Goal: Task Accomplishment & Management: Manage account settings

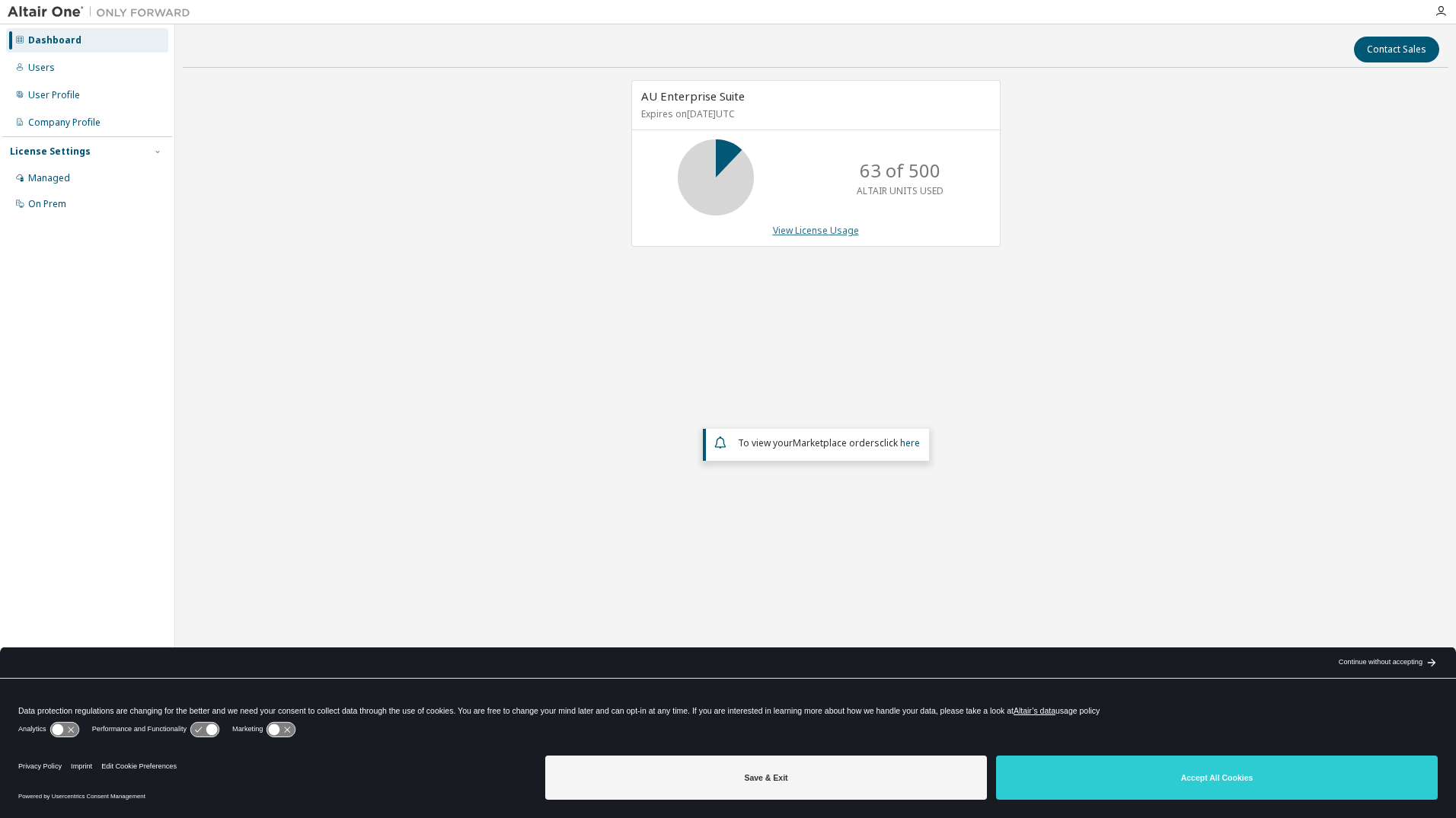
click at [838, 233] on link "View License Usage" at bounding box center [816, 230] width 86 height 13
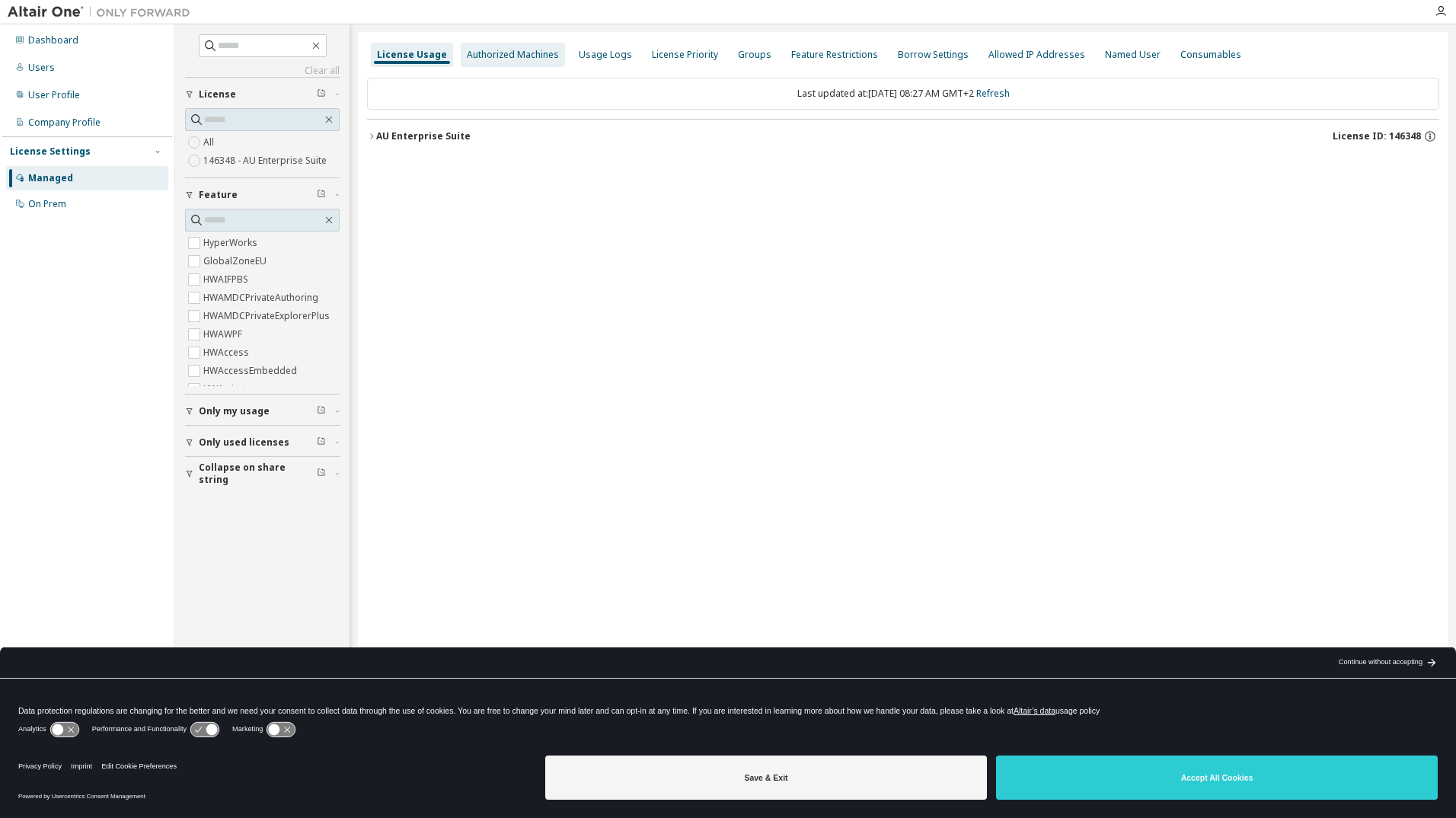
click at [507, 54] on div "Authorized Machines" at bounding box center [513, 55] width 92 height 12
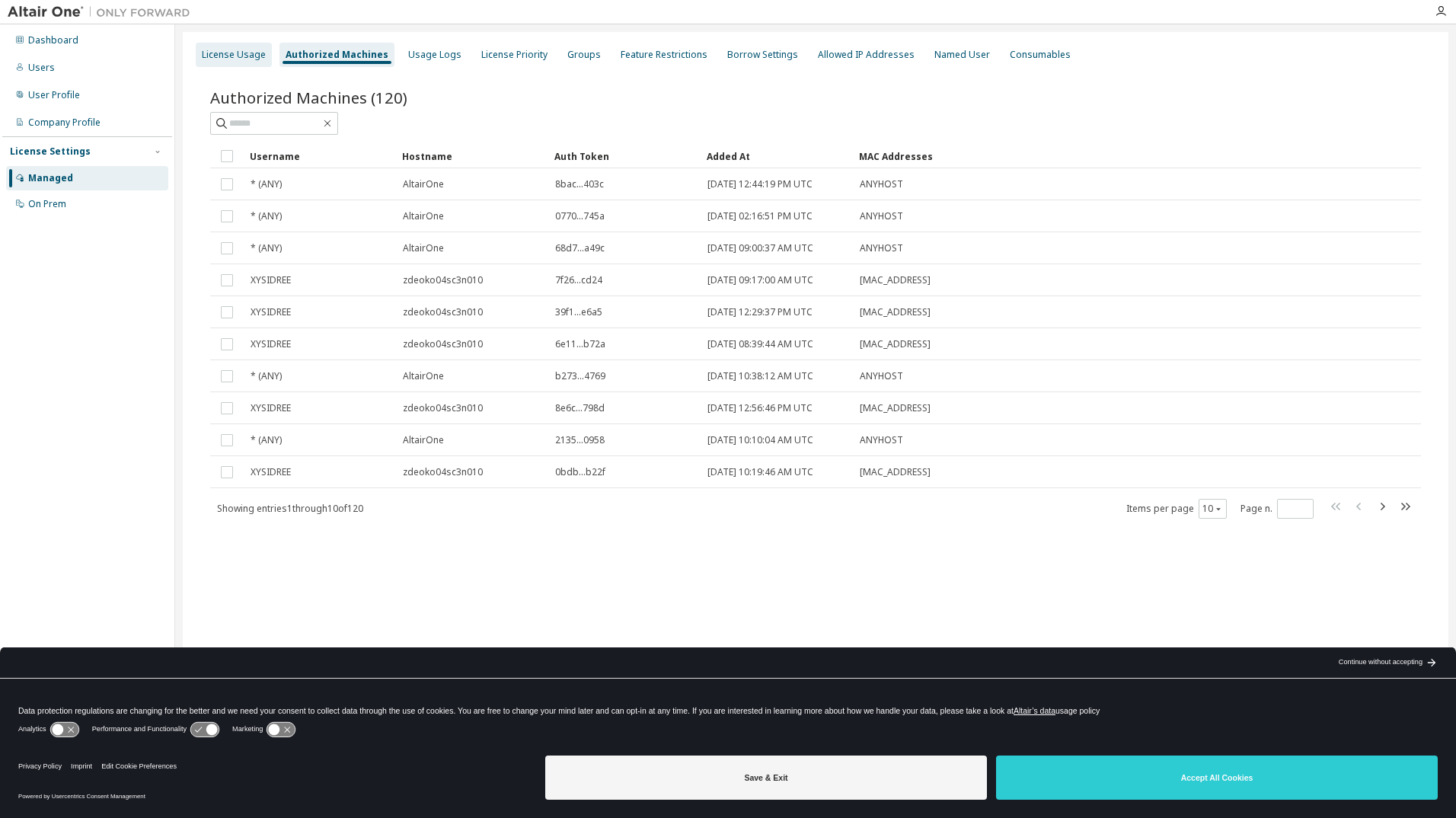
click at [248, 59] on div "License Usage" at bounding box center [234, 55] width 64 height 12
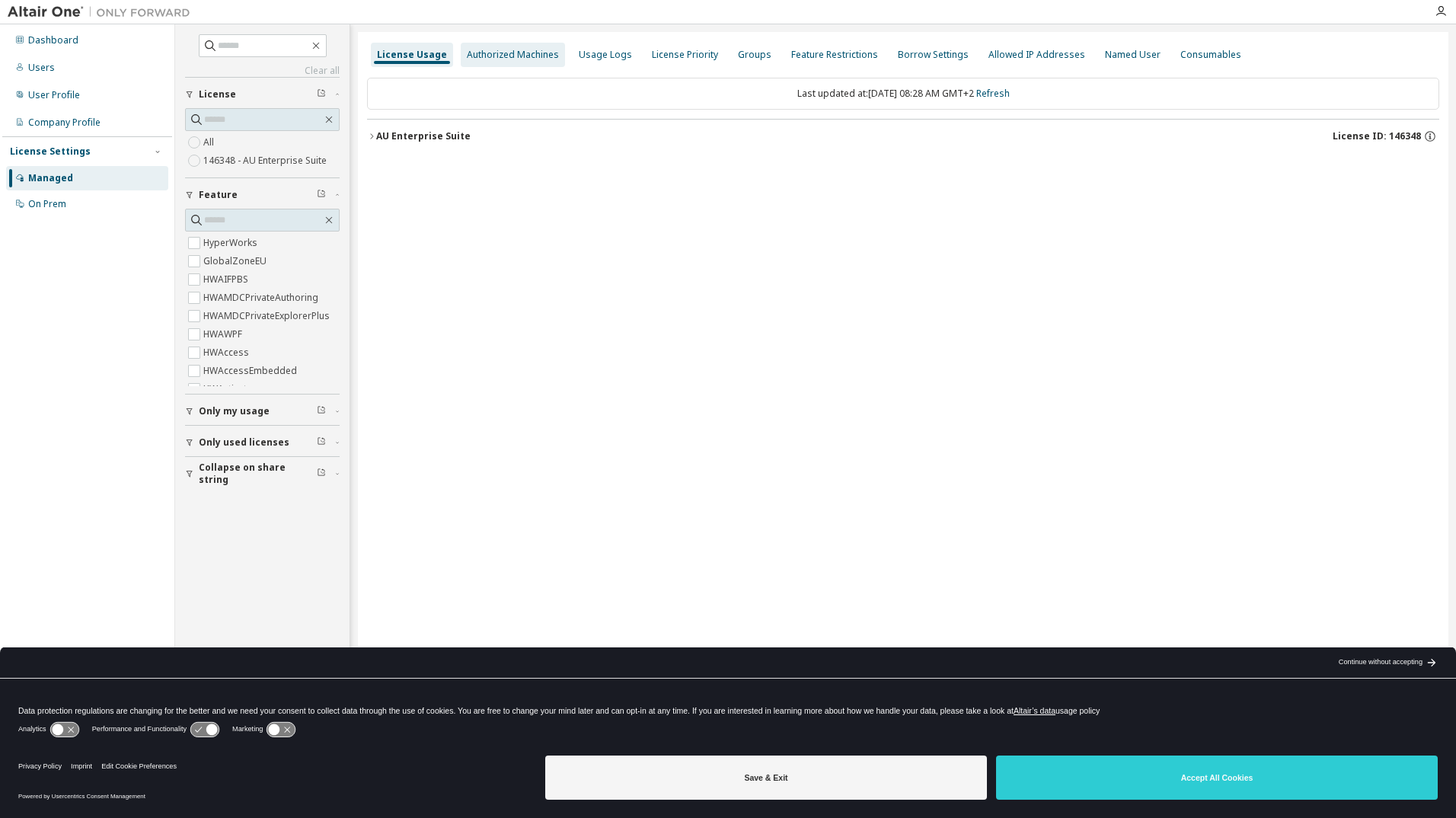
click at [537, 54] on div "Authorized Machines" at bounding box center [513, 55] width 92 height 12
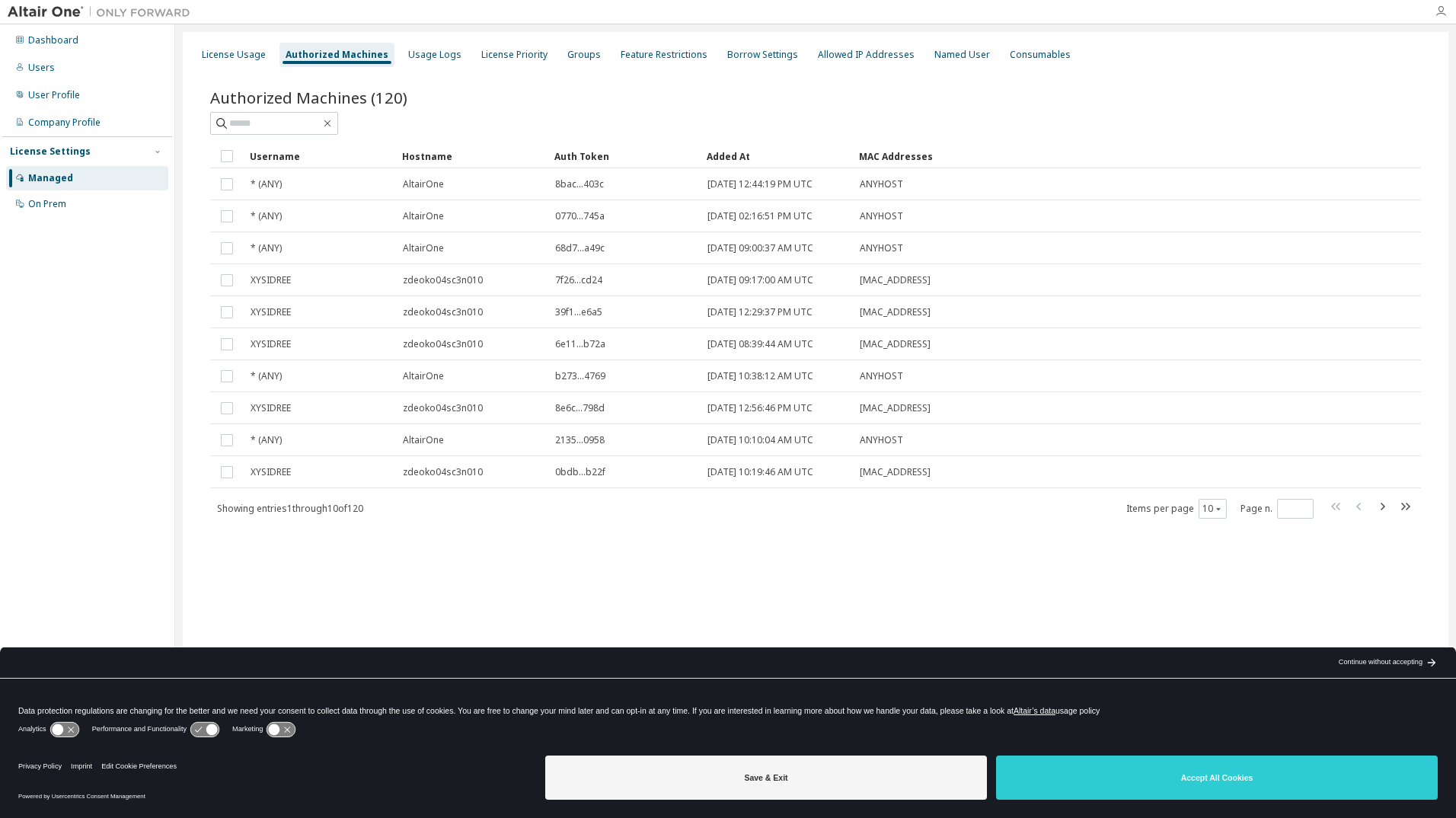
click at [1438, 15] on icon "button" at bounding box center [1440, 11] width 12 height 12
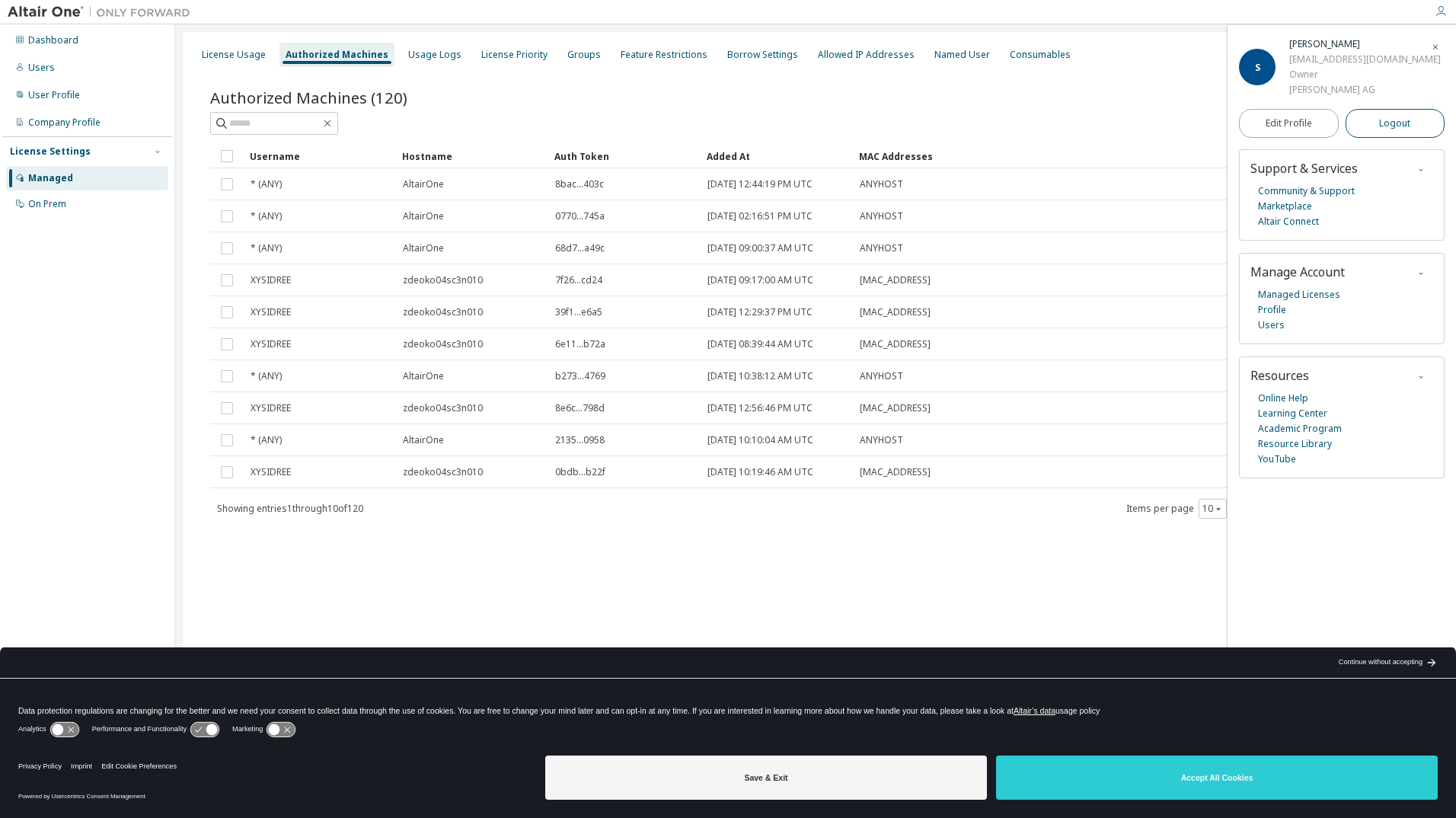
click at [1384, 127] on span "Logout" at bounding box center [1394, 124] width 31 height 15
